Goal: Check status: Check status

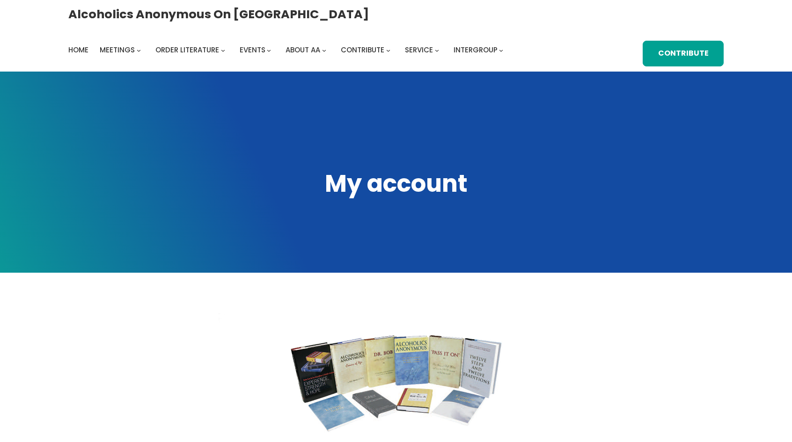
scroll to position [421, 0]
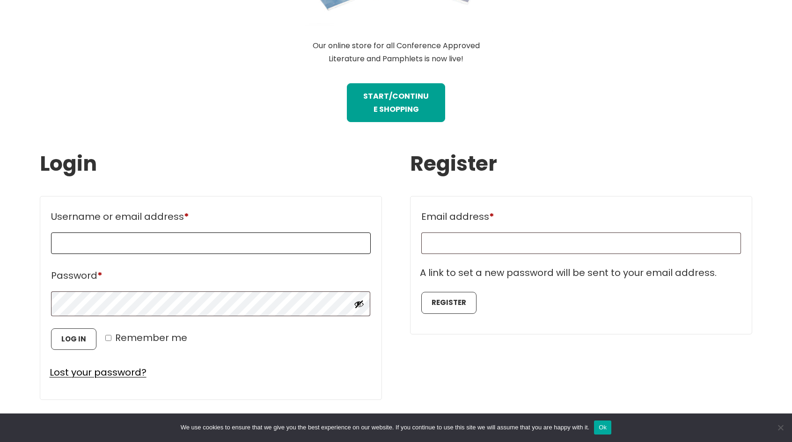
click at [173, 241] on input "Username or email address * Required" at bounding box center [211, 244] width 320 height 22
type input "**********"
click at [451, 247] on input "Email address * Required" at bounding box center [581, 244] width 320 height 22
type input "**********"
click at [75, 339] on button "Log in" at bounding box center [73, 340] width 45 height 22
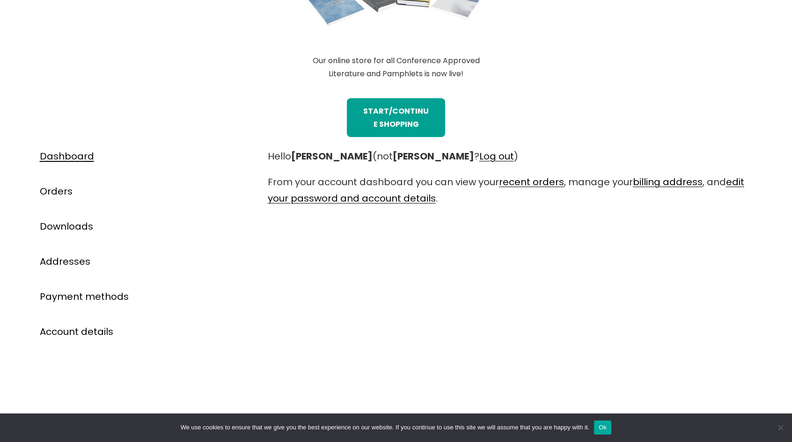
scroll to position [421, 0]
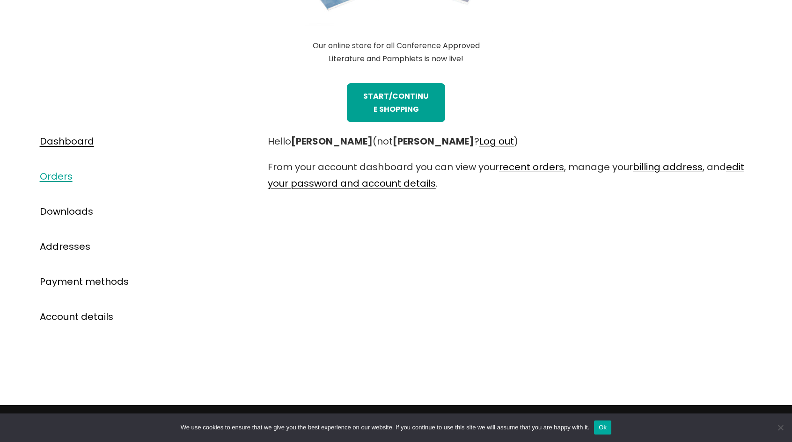
click at [60, 172] on link "Orders" at bounding box center [56, 176] width 33 height 13
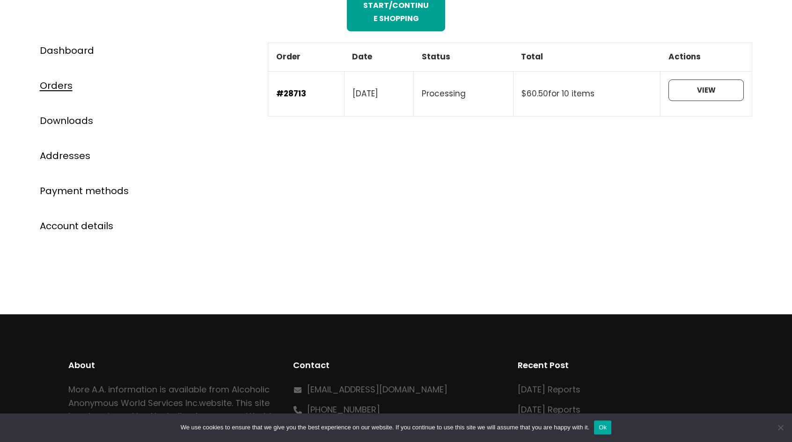
scroll to position [515, 0]
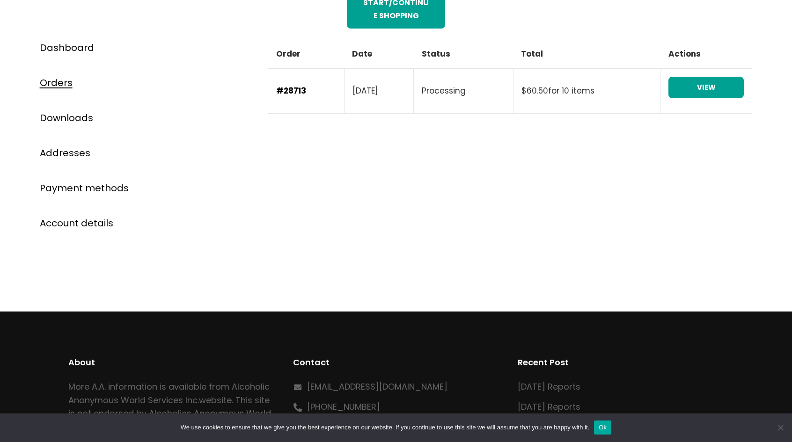
click at [722, 86] on link "View" at bounding box center [706, 88] width 75 height 22
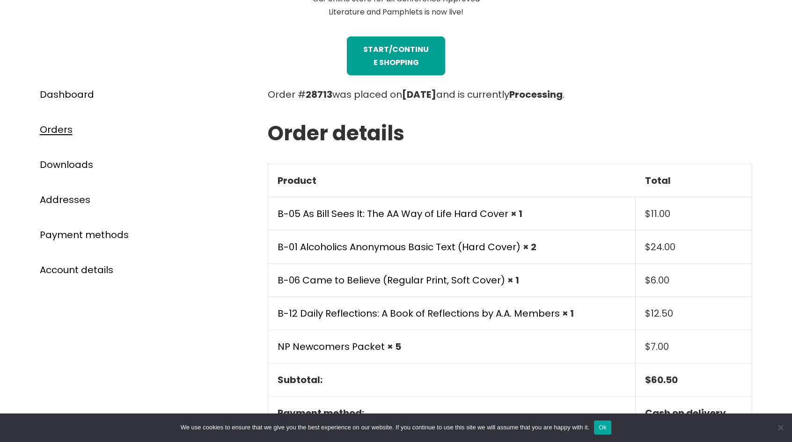
scroll to position [515, 0]
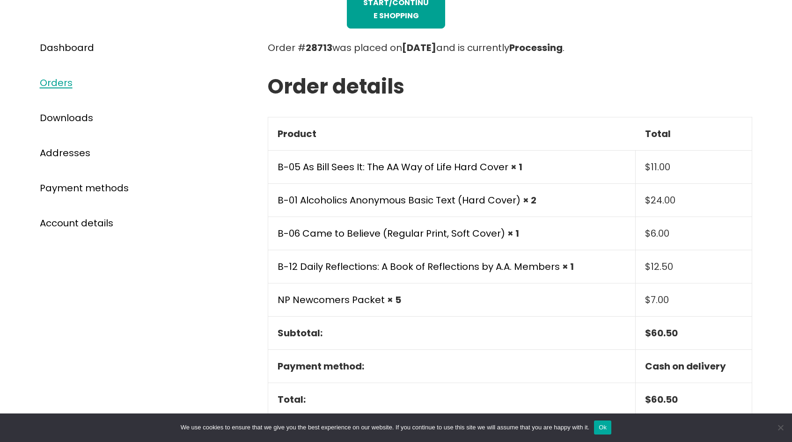
click at [56, 84] on link "Orders" at bounding box center [56, 82] width 33 height 13
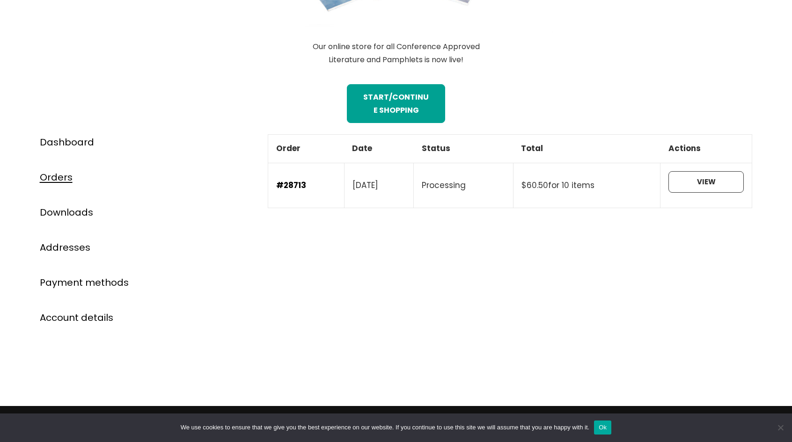
scroll to position [421, 0]
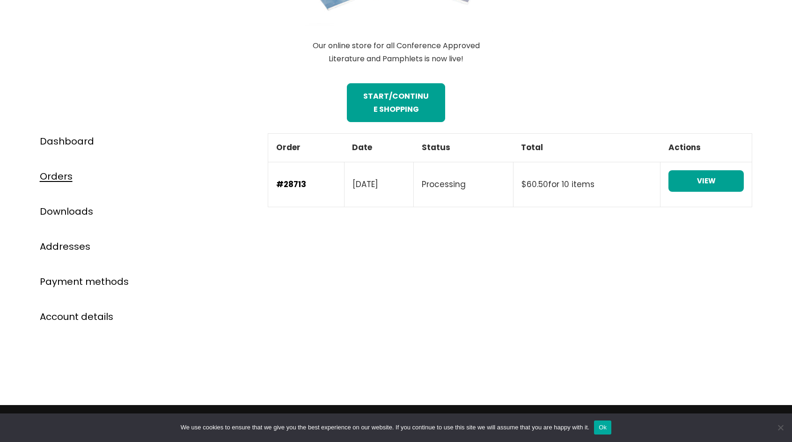
click at [708, 177] on link "View" at bounding box center [706, 181] width 75 height 22
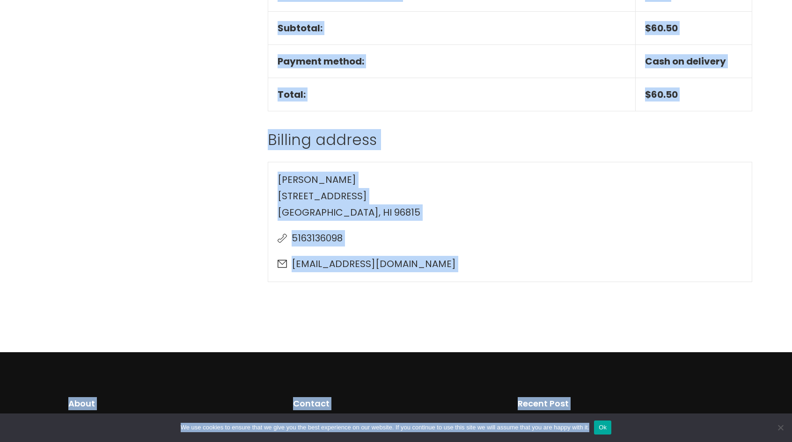
scroll to position [821, 0]
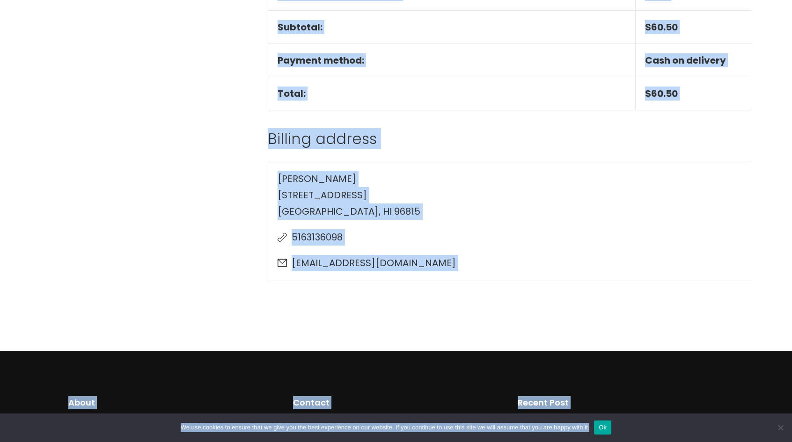
drag, startPoint x: 270, startPoint y: 233, endPoint x: 389, endPoint y: 164, distance: 137.2
click at [389, 164] on div "Order # 28713 was placed on [DATE] and is currently Processing . Order details …" at bounding box center [510, 17] width 485 height 566
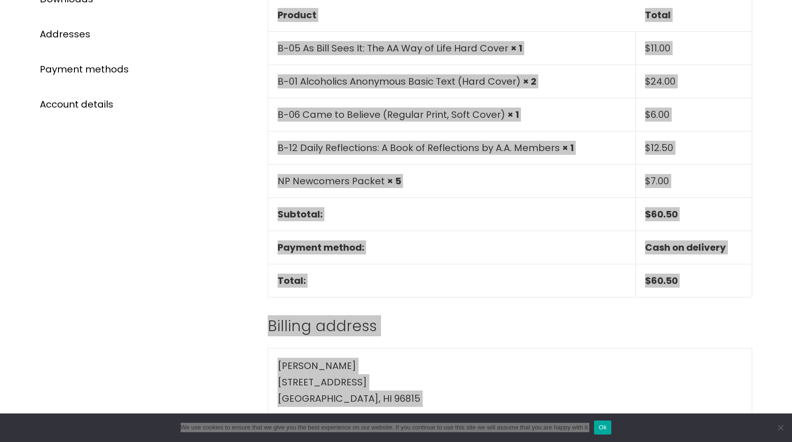
scroll to position [634, 0]
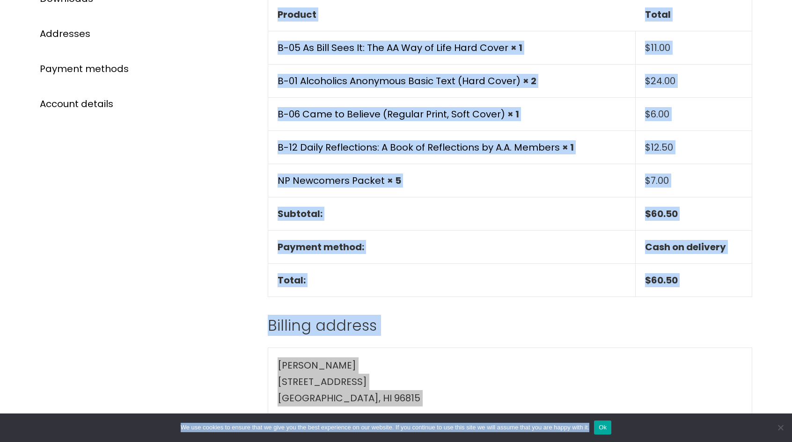
click at [446, 314] on div "Order # 28713 was placed on [DATE] and is currently Processing . Order details …" at bounding box center [510, 203] width 485 height 566
click at [437, 297] on div "Order # 28713 was placed on [DATE] and is currently Processing . Order details …" at bounding box center [510, 203] width 485 height 566
click at [440, 251] on th "Payment method:" at bounding box center [452, 247] width 368 height 33
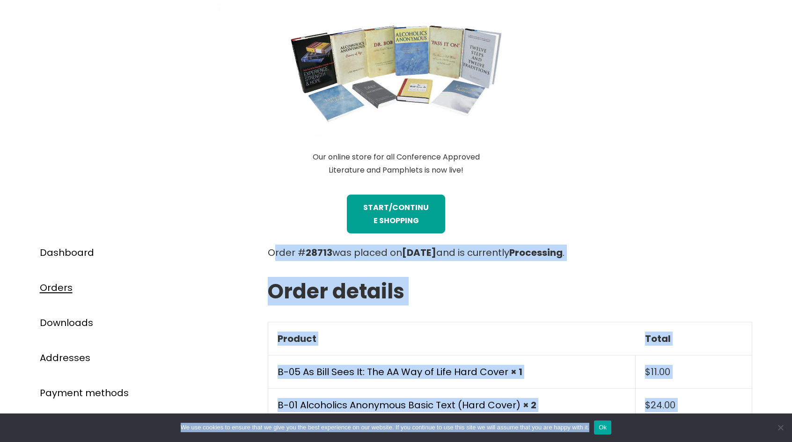
scroll to position [307, 0]
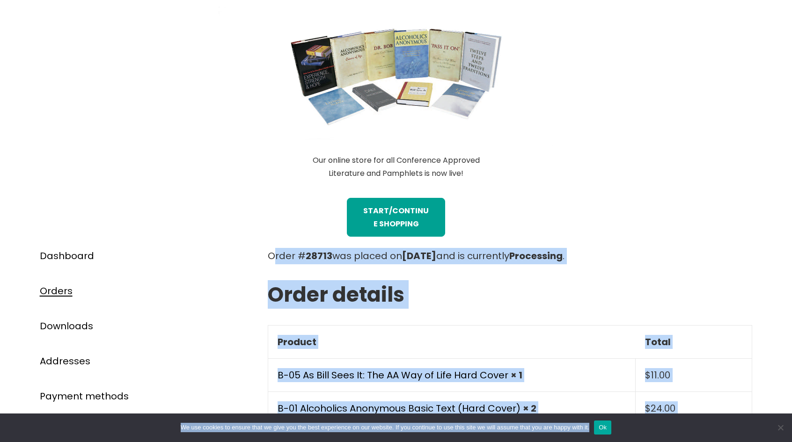
click at [411, 331] on th "Product" at bounding box center [452, 342] width 368 height 33
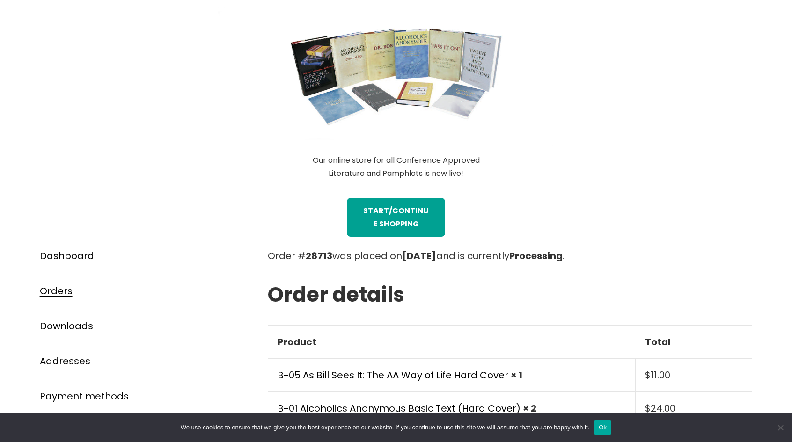
click at [297, 255] on p "Order # 28713 was placed on September 13, 2025 and is currently Processing ." at bounding box center [510, 256] width 485 height 16
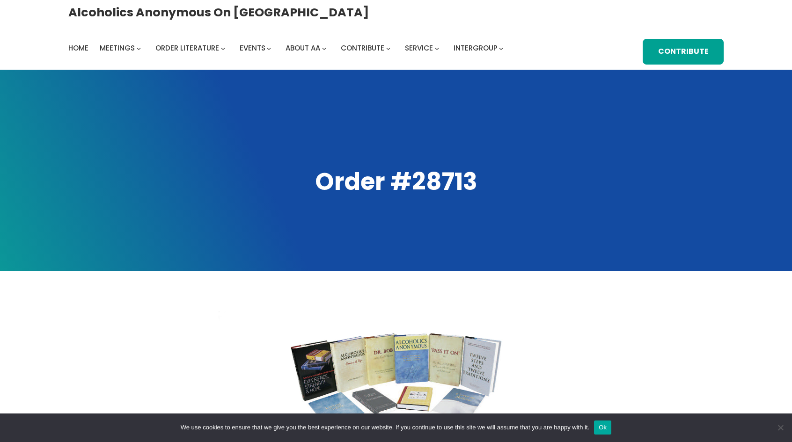
scroll to position [0, 0]
